Goal: Task Accomplishment & Management: Use online tool/utility

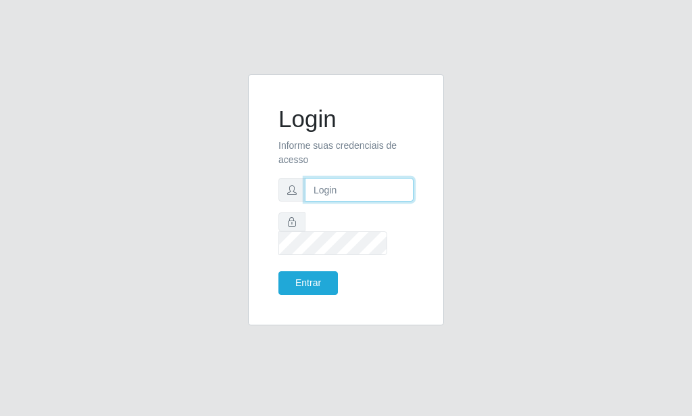
click at [341, 198] on input "text" at bounding box center [359, 190] width 109 height 24
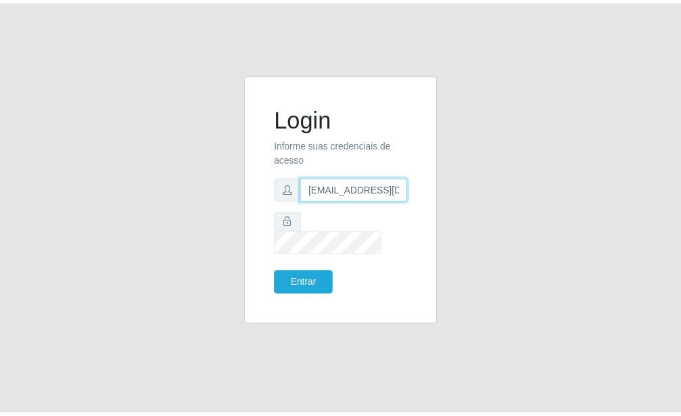
scroll to position [0, 1]
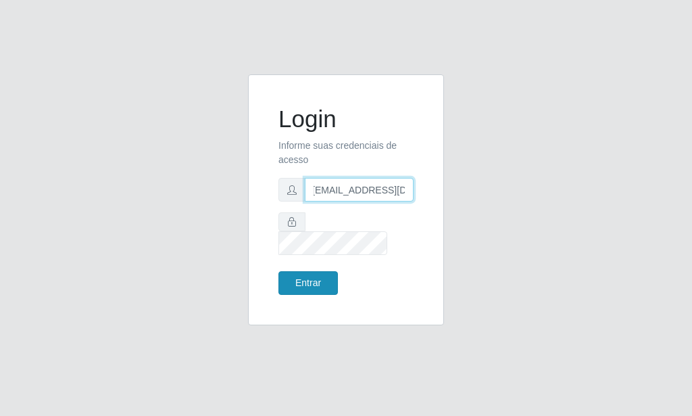
type input "[EMAIL_ADDRESS][DOMAIN_NAME]"
click at [326, 271] on button "Entrar" at bounding box center [307, 283] width 59 height 24
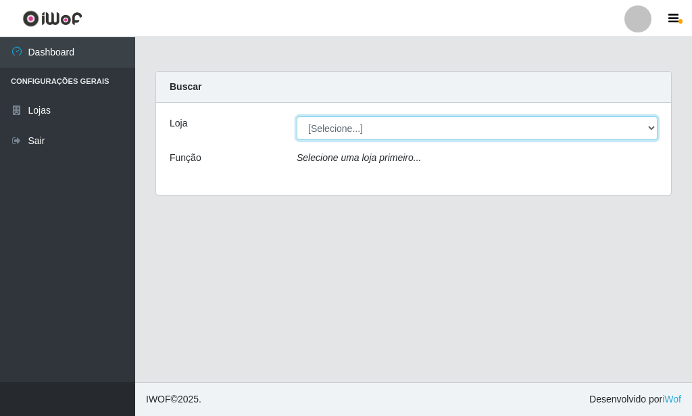
select select "80"
click option "Rede Potiguar 6 - Extremoz" at bounding box center [0, 0] width 0 height 0
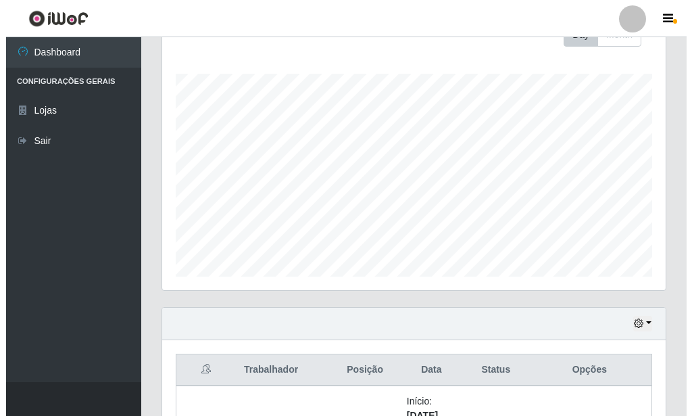
scroll to position [354, 0]
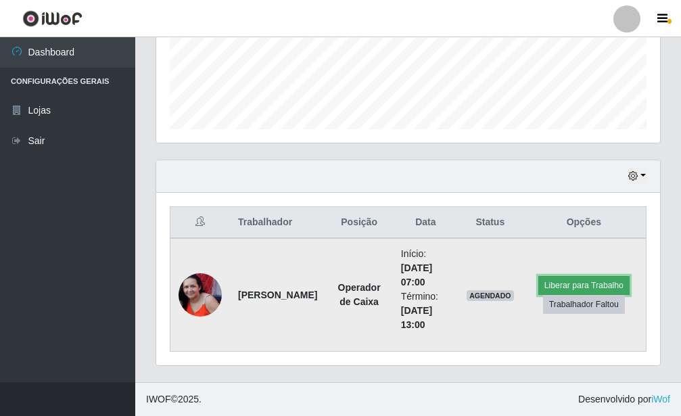
click at [560, 278] on button "Liberar para Trabalho" at bounding box center [583, 285] width 91 height 19
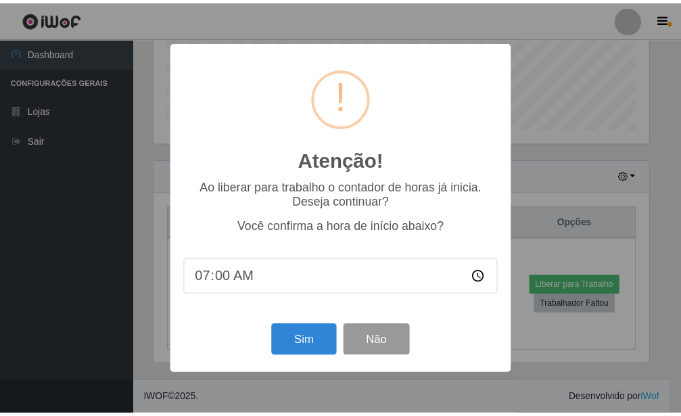
scroll to position [675629, 675406]
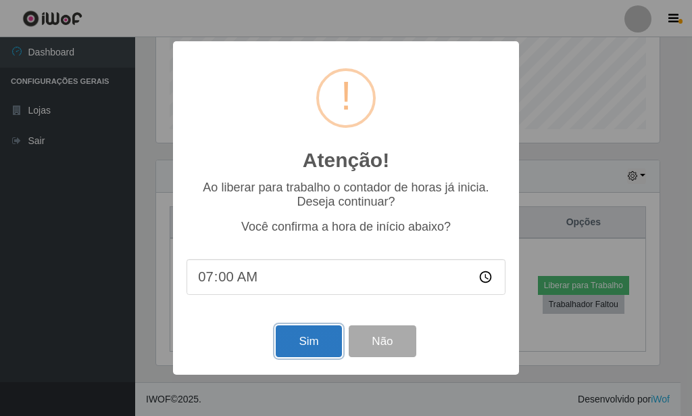
click at [310, 342] on button "Sim" at bounding box center [309, 341] width 66 height 32
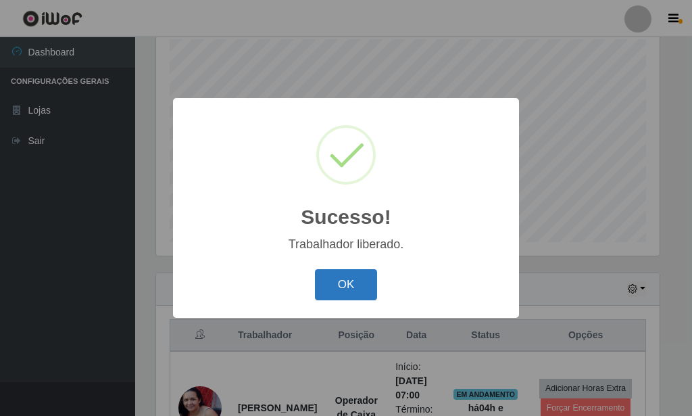
click at [333, 291] on button "OK" at bounding box center [346, 285] width 63 height 32
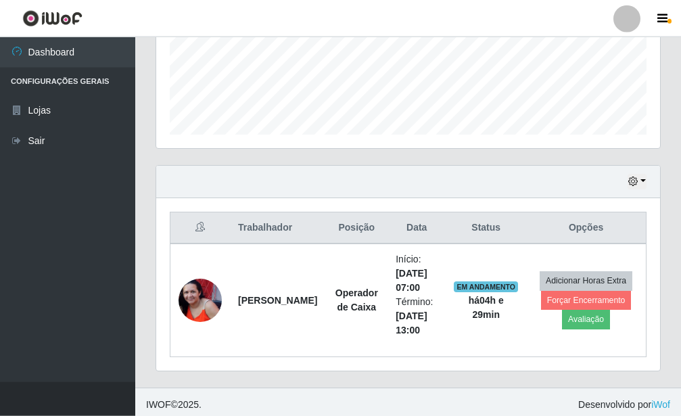
scroll to position [354, 0]
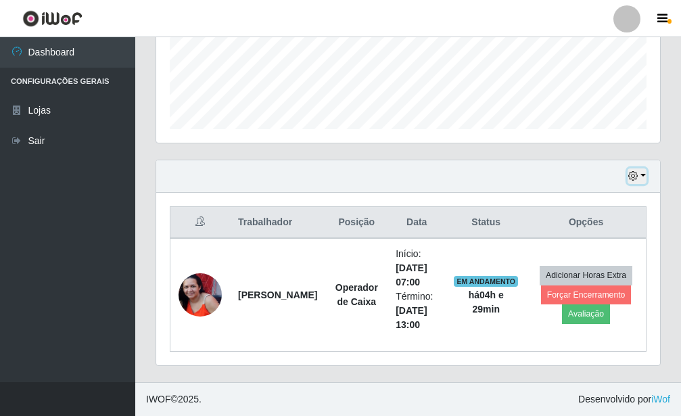
click at [643, 174] on button "button" at bounding box center [636, 176] width 19 height 16
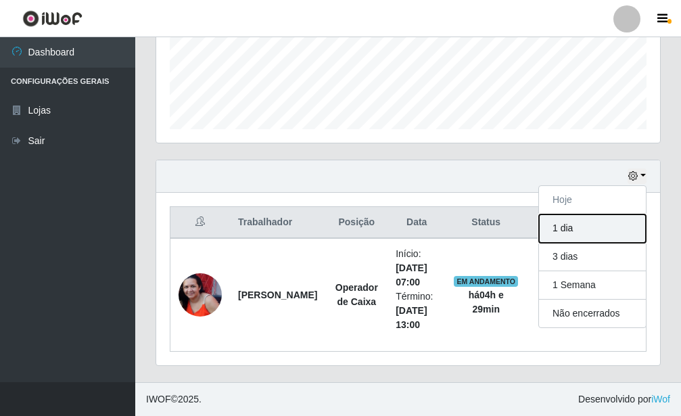
click at [579, 224] on button "1 dia" at bounding box center [592, 228] width 107 height 28
